Goal: Information Seeking & Learning: Learn about a topic

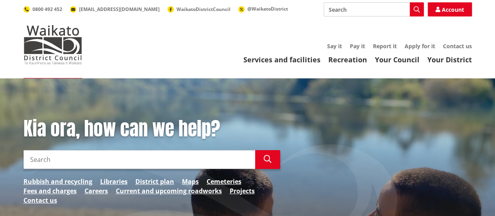
click at [118, 163] on input "Search" at bounding box center [139, 159] width 232 height 19
paste input "Biodiversity / Environmental Enhancement Fund or Riparian Planting Support."
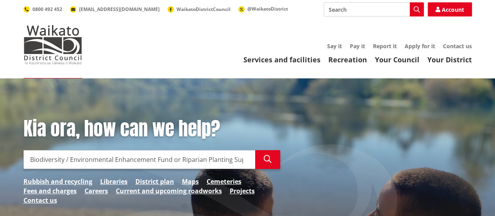
scroll to position [0, 13]
type input "Biodiversity / Environmental Enhancement Fund or Riparian Planting Support."
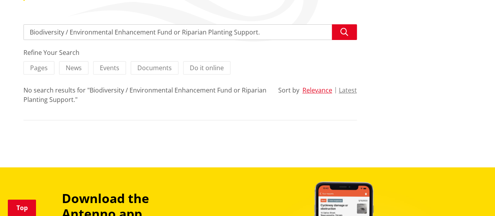
scroll to position [117, 0]
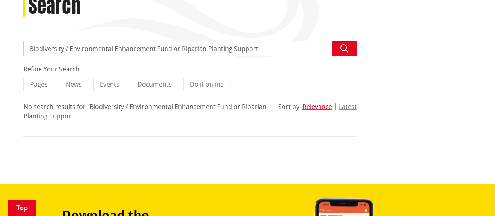
drag, startPoint x: 70, startPoint y: 49, endPoint x: -24, endPoint y: 51, distance: 94.0
click at [0, 51] on html "Skip to content Toggle search Toggle navigation Services and facilities Recreat…" at bounding box center [247, 206] width 495 height 647
type input "Environmental Enhancement Fund or Riparian Planting Support."
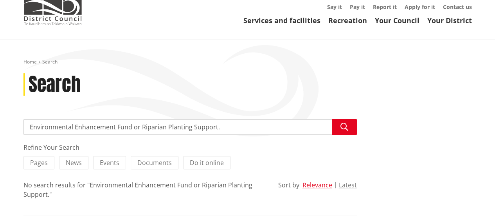
scroll to position [117, 0]
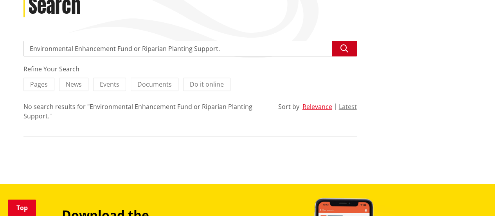
drag, startPoint x: 133, startPoint y: 49, endPoint x: 345, endPoint y: 46, distance: 211.5
click at [345, 46] on div "Environmental Enhancement Fund or Riparian Planting Support. Search" at bounding box center [190, 49] width 334 height 16
type input "Environmental Enhancement Fund"
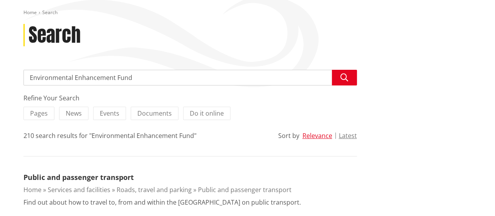
scroll to position [39, 0]
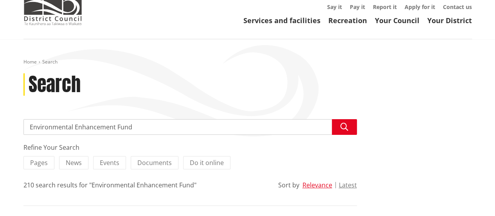
drag, startPoint x: 136, startPoint y: 126, endPoint x: -78, endPoint y: 117, distance: 213.2
paste input "Biodiversity / Environmental Enhancement Fund or Riparian Planting Support."
drag, startPoint x: 179, startPoint y: 128, endPoint x: -69, endPoint y: 124, distance: 247.2
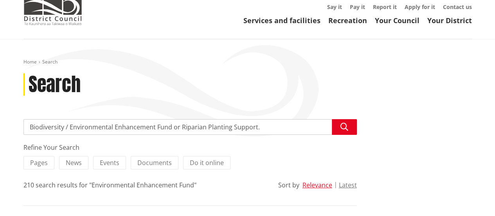
type input "Riparian Planting Support."
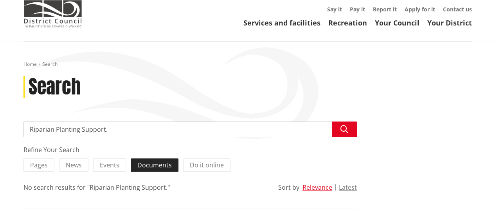
scroll to position [78, 0]
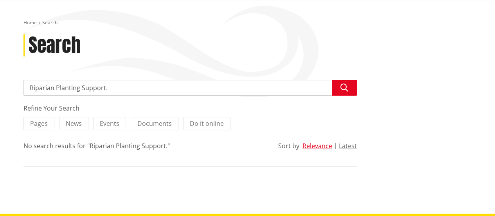
click at [119, 90] on input "Riparian Planting Support." at bounding box center [190, 88] width 334 height 16
type input "Riparian Planting Support"
click at [344, 88] on icon "button" at bounding box center [345, 88] width 8 height 8
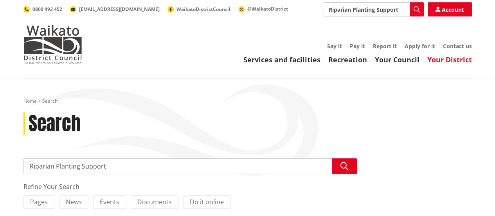
click at [445, 62] on link "Your District" at bounding box center [450, 59] width 45 height 9
